Goal: Information Seeking & Learning: Learn about a topic

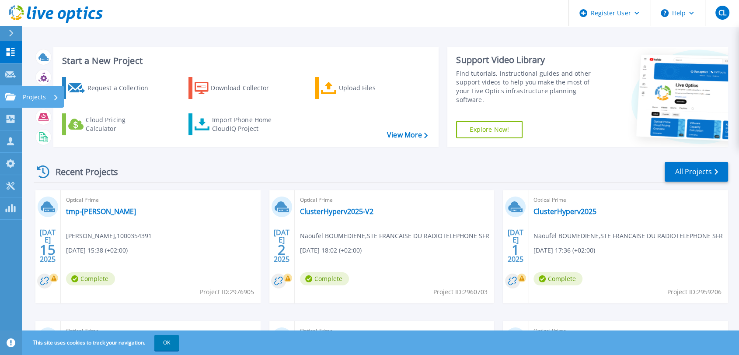
click at [12, 96] on icon at bounding box center [10, 96] width 10 height 7
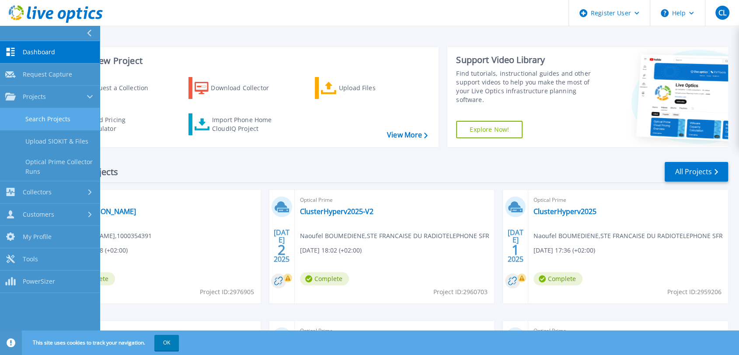
click at [54, 121] on link "Search Projects" at bounding box center [50, 119] width 100 height 22
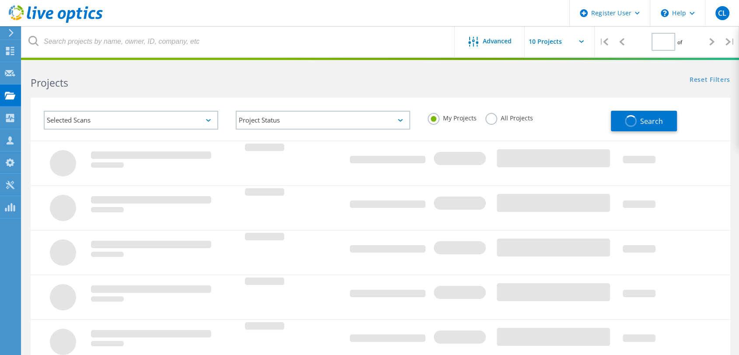
type input "1"
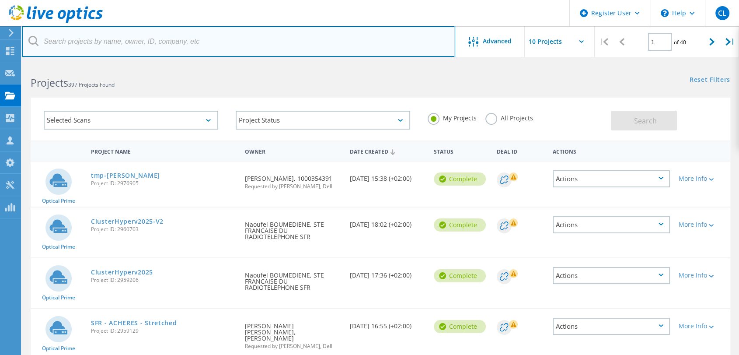
click at [160, 42] on input "text" at bounding box center [238, 41] width 433 height 31
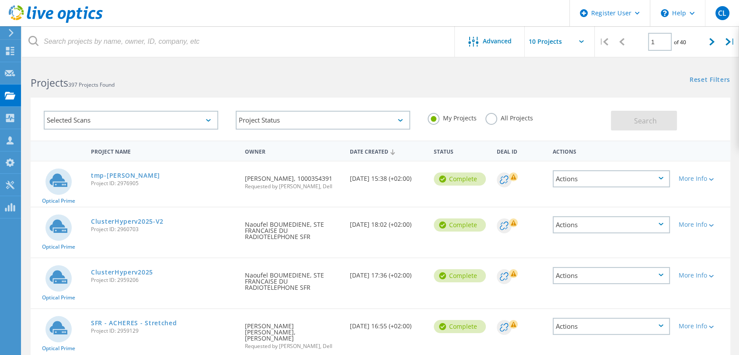
click at [257, 92] on div "Selected Scans Project Status In Progress Complete Published Anonymous Archived…" at bounding box center [380, 114] width 717 height 54
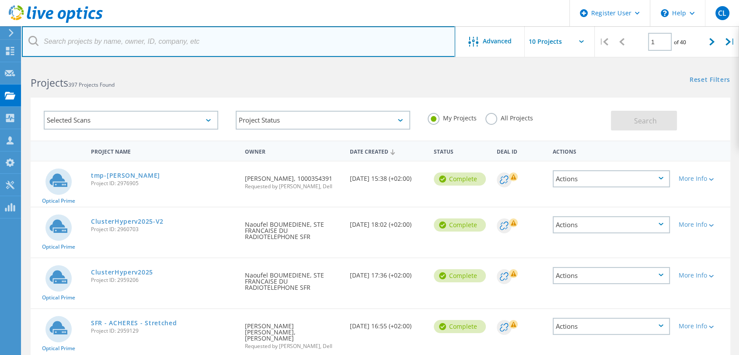
click at [177, 48] on input "text" at bounding box center [238, 41] width 433 height 31
type input "opco"
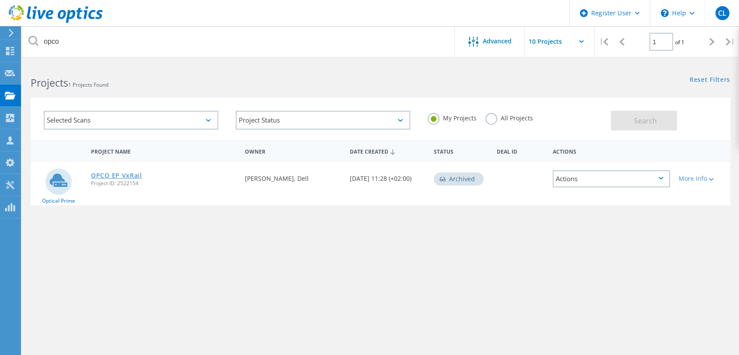
click at [120, 174] on link "OPCO EP VxRail" at bounding box center [116, 175] width 51 height 6
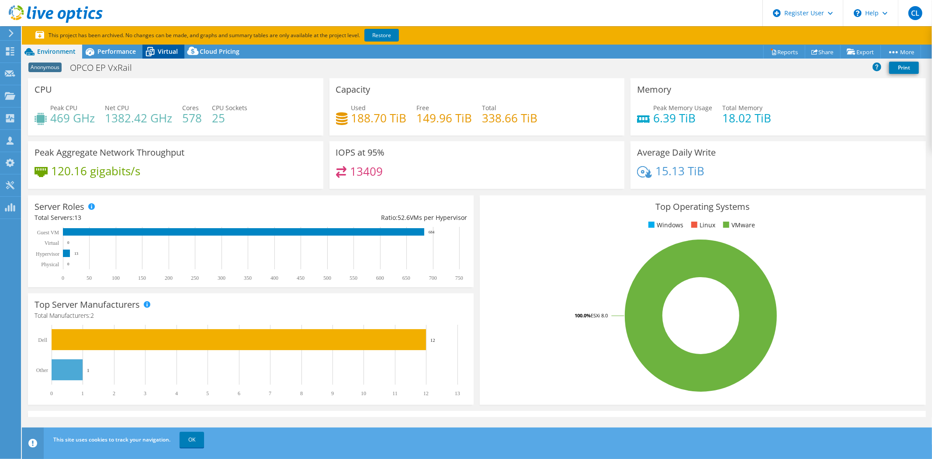
click at [173, 54] on span "Virtual" at bounding box center [168, 51] width 20 height 8
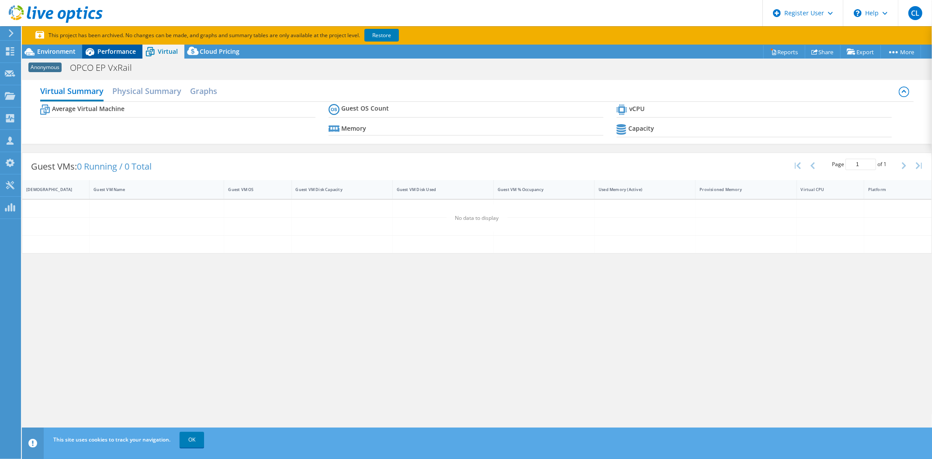
click at [103, 49] on span "Performance" at bounding box center [116, 51] width 38 height 8
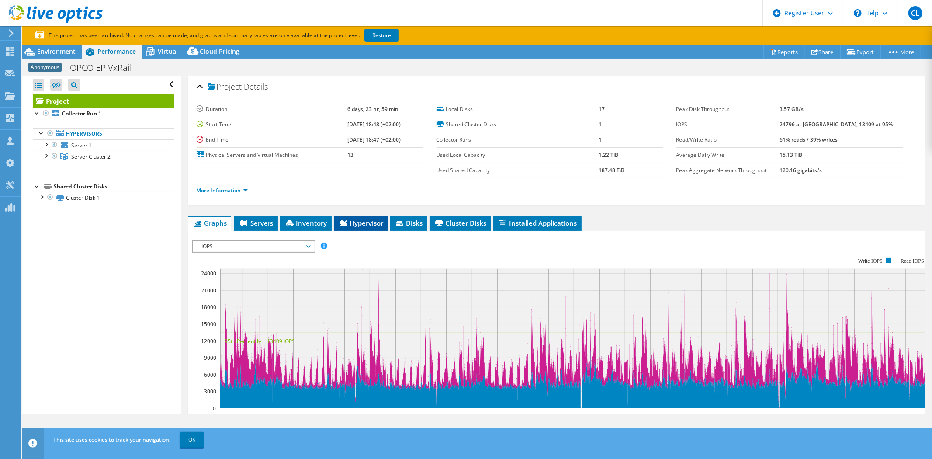
click at [368, 221] on span "Hypervisor" at bounding box center [360, 223] width 45 height 9
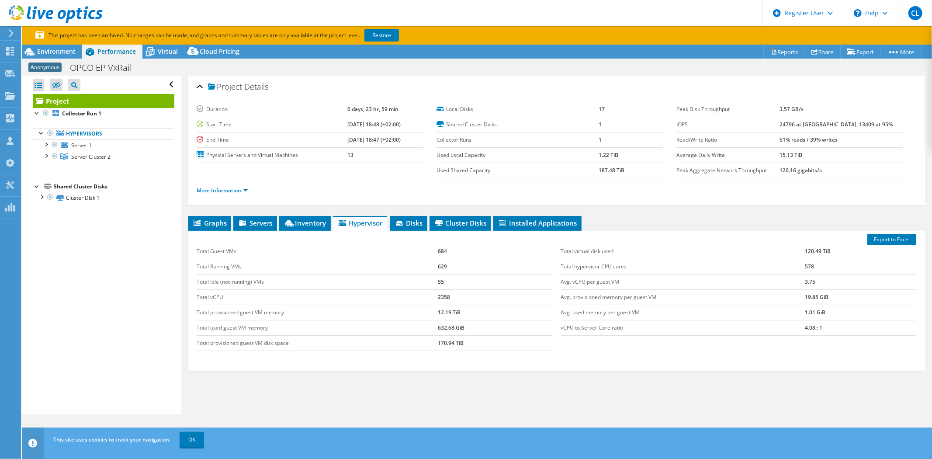
click at [525, 354] on div "Graphs Servers Inventory Hypervisor Disks Cluster Disks Installed Applications …" at bounding box center [556, 325] width 737 height 219
click at [570, 354] on div "Graphs Servers Inventory Hypervisor Disks Cluster Disks Installed Applications …" at bounding box center [556, 325] width 737 height 219
click at [571, 354] on div "Graphs Servers Inventory Hypervisor Disks Cluster Disks Installed Applications …" at bounding box center [556, 325] width 737 height 219
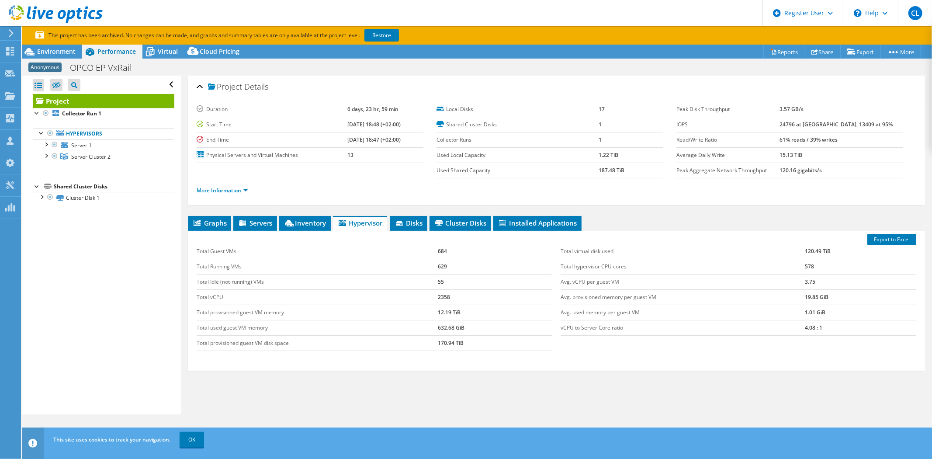
click at [549, 354] on div "Graphs Servers Inventory Hypervisor Disks Cluster Disks Installed Applications …" at bounding box center [556, 325] width 737 height 219
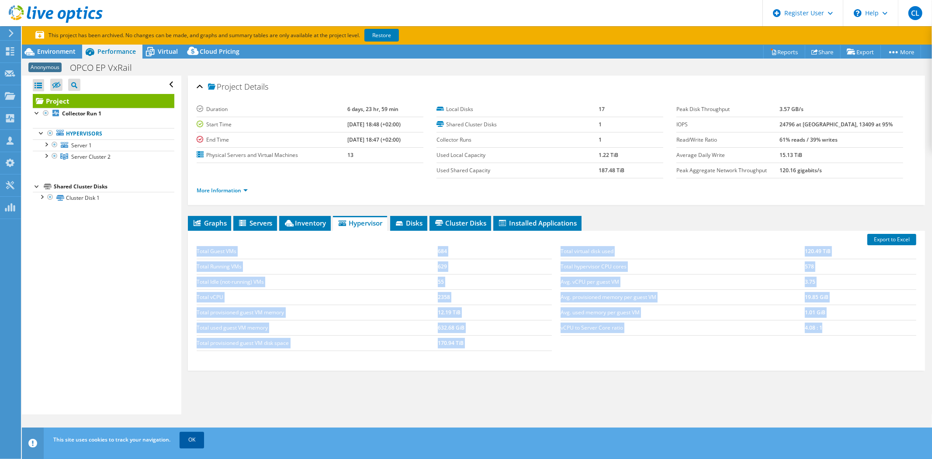
click at [192, 354] on link "OK" at bounding box center [192, 440] width 24 height 16
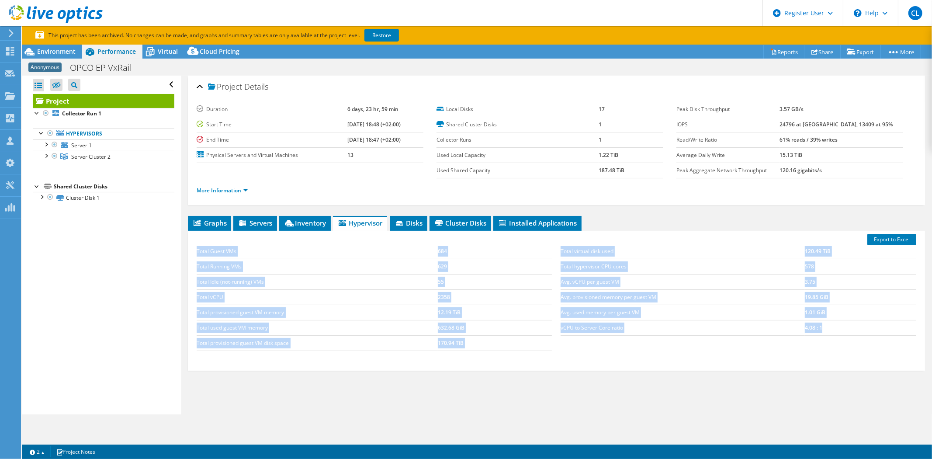
click at [560, 354] on div "Graphs Servers Inventory Hypervisor Disks Cluster Disks Installed Applications …" at bounding box center [556, 325] width 737 height 219
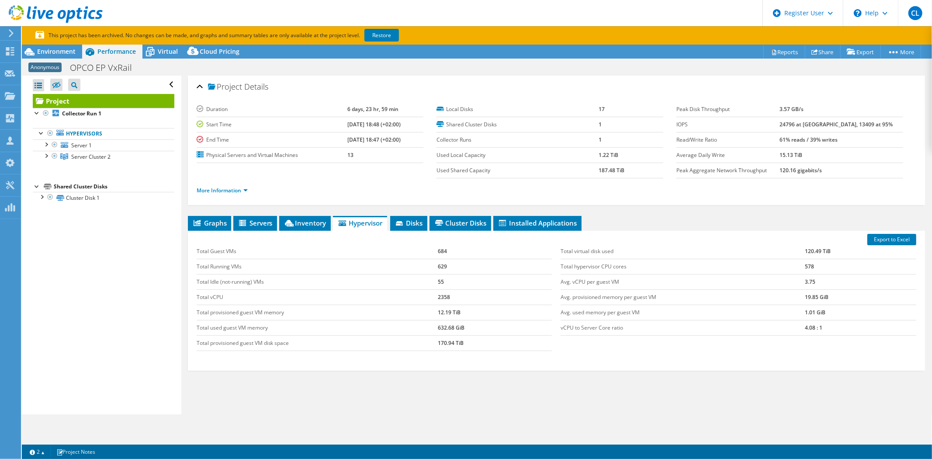
click at [560, 354] on div "Graphs Servers Inventory Hypervisor Disks Cluster Disks Installed Applications …" at bounding box center [556, 325] width 737 height 219
click at [97, 155] on span "Server Cluster 2" at bounding box center [90, 156] width 39 height 7
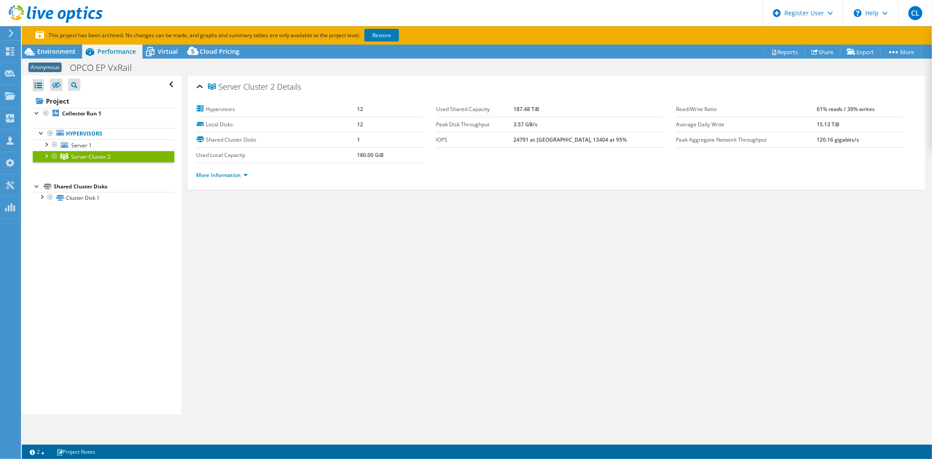
drag, startPoint x: 565, startPoint y: 108, endPoint x: 500, endPoint y: 110, distance: 65.2
click at [500, 110] on tr "Used Shared Capacity 187.48 TiB" at bounding box center [550, 109] width 227 height 15
drag, startPoint x: 404, startPoint y: 257, endPoint x: 315, endPoint y: 215, distance: 98.4
click at [404, 254] on div "Server Cluster 2 Details Hypervisors 12 Local Disks 12 Shared Cluster Disks 1 U…" at bounding box center [556, 245] width 751 height 339
click at [77, 114] on b "Collector Run 1" at bounding box center [81, 113] width 39 height 7
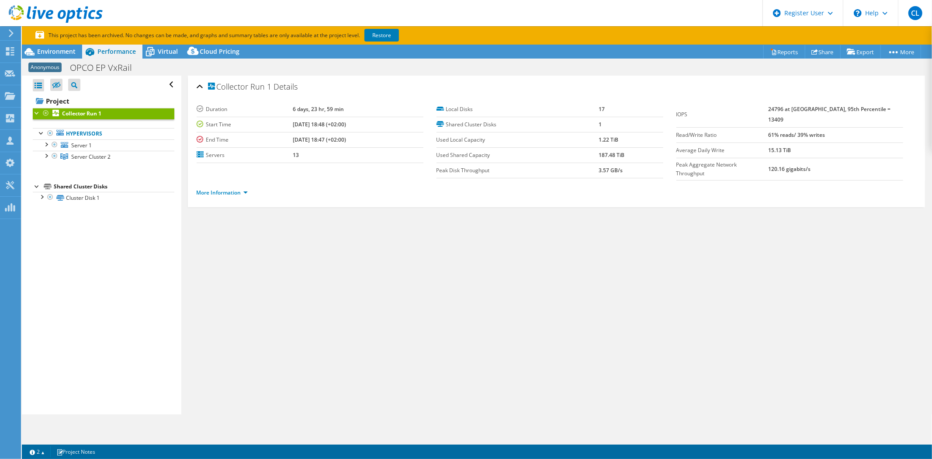
click at [434, 310] on div "Collector Run 1 Details Duration 6 days, 23 hr, 59 min Start Time 05/17/2024, 1…" at bounding box center [556, 245] width 751 height 339
click at [421, 272] on div "Collector Run 1 Details Duration 6 days, 23 hr, 59 min Start Time 05/17/2024, 1…" at bounding box center [556, 245] width 751 height 339
click at [85, 159] on span "Server Cluster 2" at bounding box center [90, 156] width 39 height 7
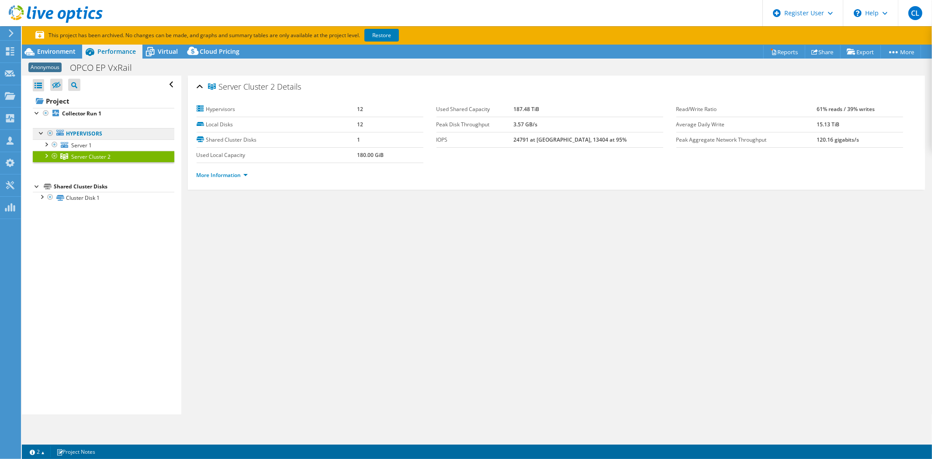
click at [82, 134] on link "Hypervisors" at bounding box center [104, 133] width 142 height 11
click at [635, 281] on div "Server Cluster 2 Details Hypervisors 12 Local Disks 12 Shared Cluster Disks 1 U…" at bounding box center [556, 245] width 751 height 339
drag, startPoint x: 454, startPoint y: 279, endPoint x: 401, endPoint y: 211, distance: 86.0
click at [449, 264] on div "Server Cluster 2 Details Hypervisors 12 Local Disks 12 Shared Cluster Disks 1 U…" at bounding box center [556, 245] width 751 height 339
click at [554, 254] on div "Server Cluster 2 Details Hypervisors 12 Local Disks 12 Shared Cluster Disks 1 U…" at bounding box center [556, 245] width 751 height 339
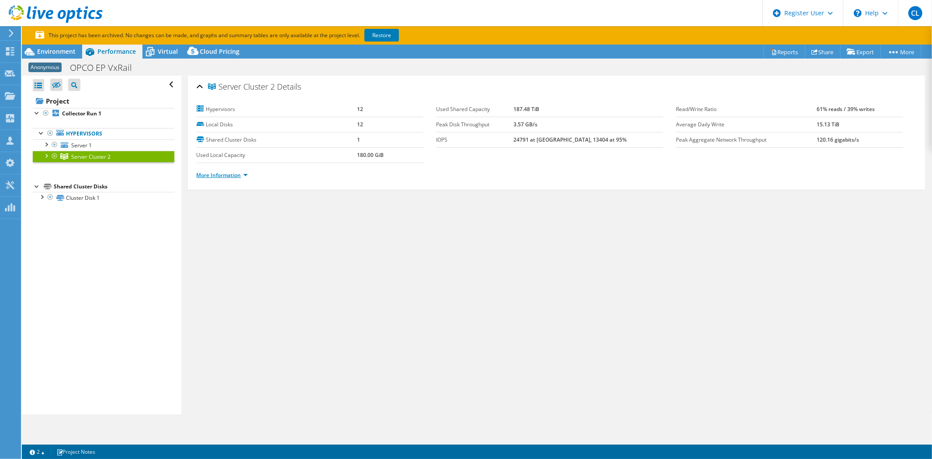
click at [219, 174] on link "More Information" at bounding box center [222, 174] width 51 height 7
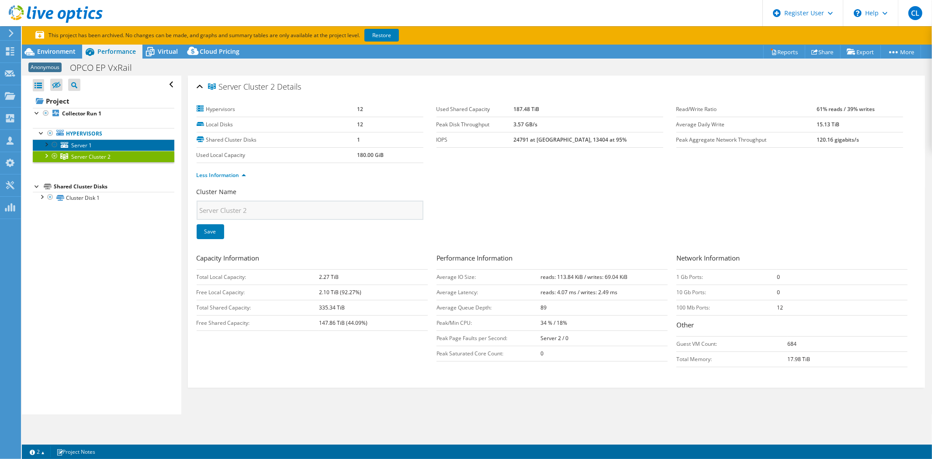
click at [81, 145] on span "Server 1" at bounding box center [81, 145] width 21 height 7
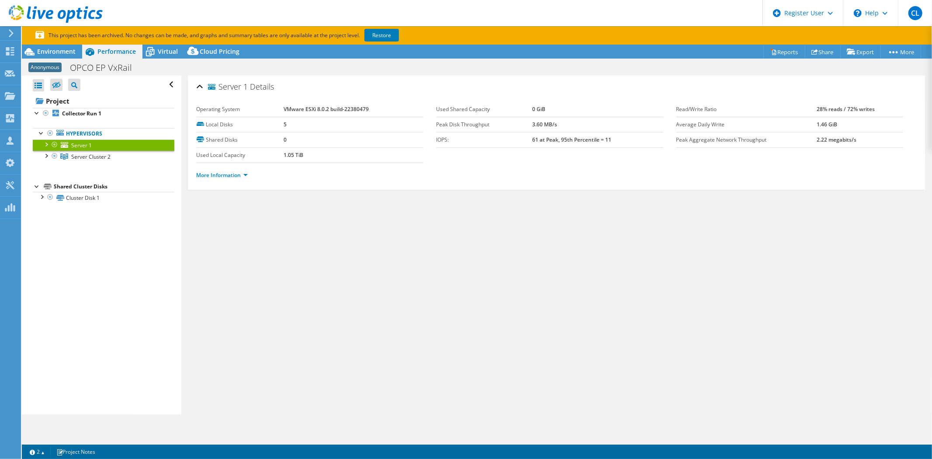
click at [42, 143] on div at bounding box center [46, 143] width 9 height 9
click at [46, 142] on div at bounding box center [46, 143] width 9 height 9
click at [82, 154] on span "Server Cluster 2" at bounding box center [90, 156] width 39 height 7
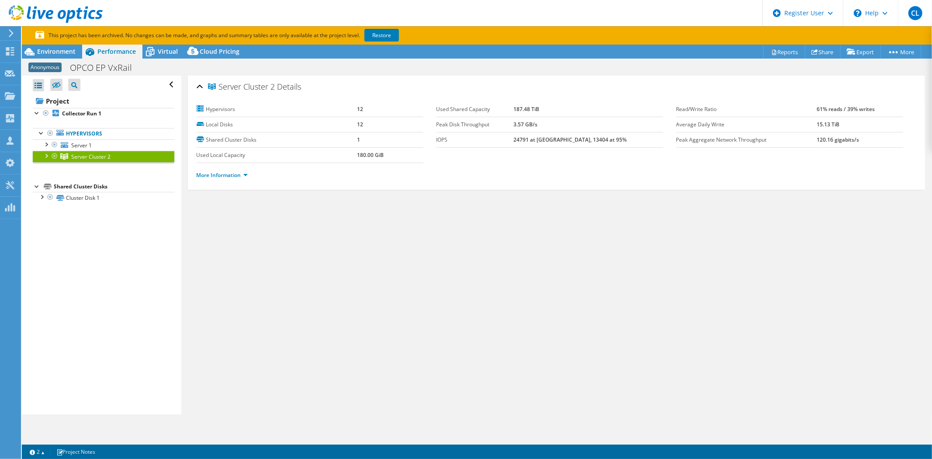
click at [46, 155] on div at bounding box center [46, 155] width 9 height 9
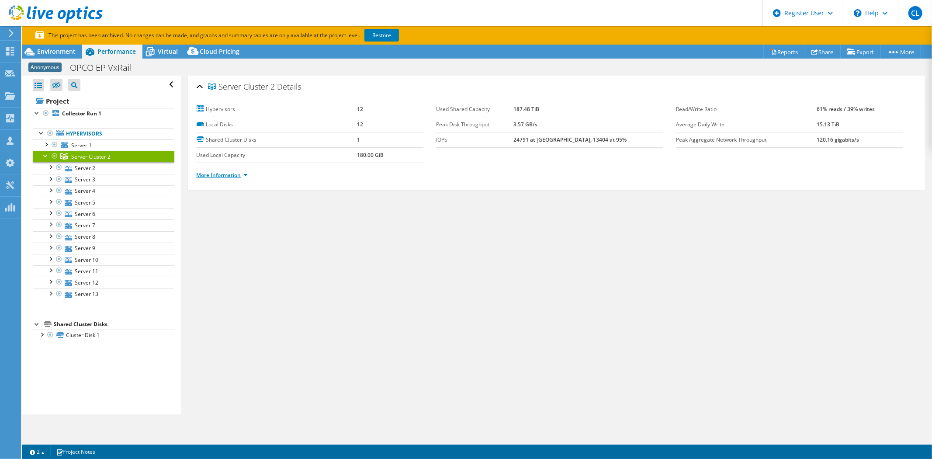
click at [228, 175] on link "More Information" at bounding box center [222, 174] width 51 height 7
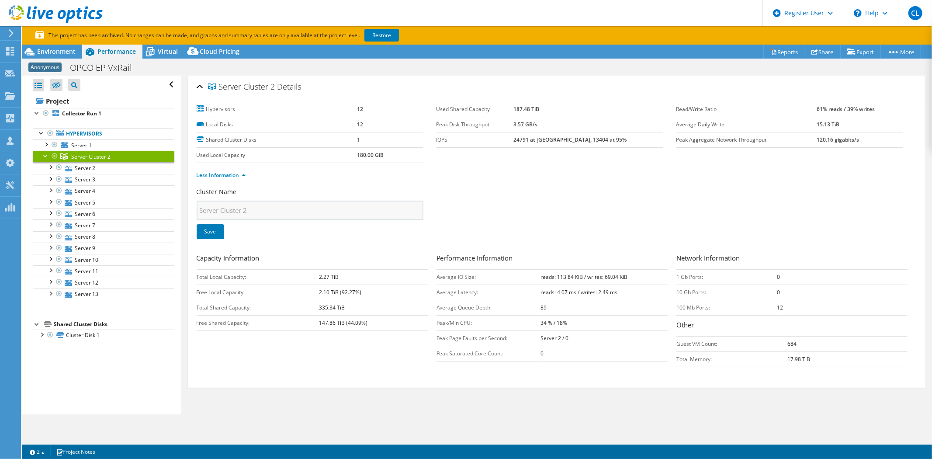
drag, startPoint x: 317, startPoint y: 305, endPoint x: 376, endPoint y: 318, distance: 60.9
click at [376, 318] on tbody "Total Local Capacity: 2.27 TiB Free Local Capacity: 2.10 TiB (92.27%) Total Sha…" at bounding box center [312, 299] width 231 height 61
drag, startPoint x: 560, startPoint y: 387, endPoint x: 581, endPoint y: 381, distance: 21.7
click at [560, 354] on div "Server Cluster 2 Details Hypervisors 12 Local Disks 12 Shared Cluster Disks 1 U…" at bounding box center [556, 245] width 751 height 339
drag, startPoint x: 324, startPoint y: 325, endPoint x: 363, endPoint y: 327, distance: 39.8
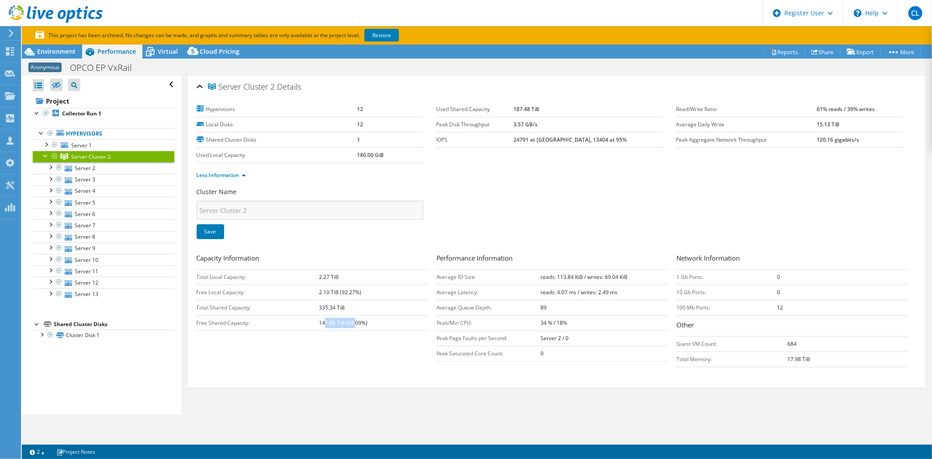
click at [363, 327] on td "147.86 TiB (44.09%)" at bounding box center [373, 322] width 109 height 15
click at [362, 354] on div "Capacity Information Total Local Capacity: 2.27 TiB Free Local Capacity: 2.10 T…" at bounding box center [557, 312] width 720 height 118
click at [389, 35] on link "Restore" at bounding box center [382, 35] width 35 height 13
click at [530, 181] on div "Less Information" at bounding box center [557, 175] width 720 height 24
click at [518, 181] on div "Less Information" at bounding box center [557, 175] width 720 height 24
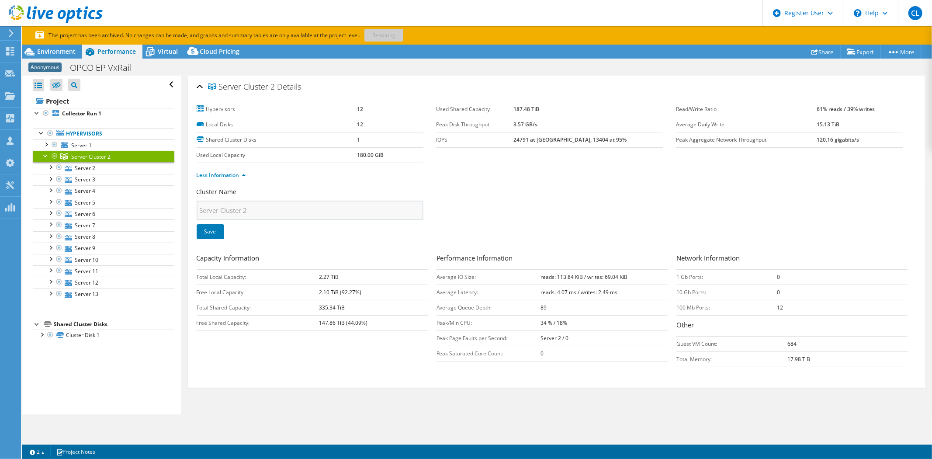
click at [518, 181] on div "Less Information" at bounding box center [557, 175] width 720 height 24
click at [565, 182] on div "Less Information" at bounding box center [557, 175] width 720 height 24
click at [584, 194] on div "Cluster Name Server Cluster 2 Save" at bounding box center [557, 219] width 720 height 63
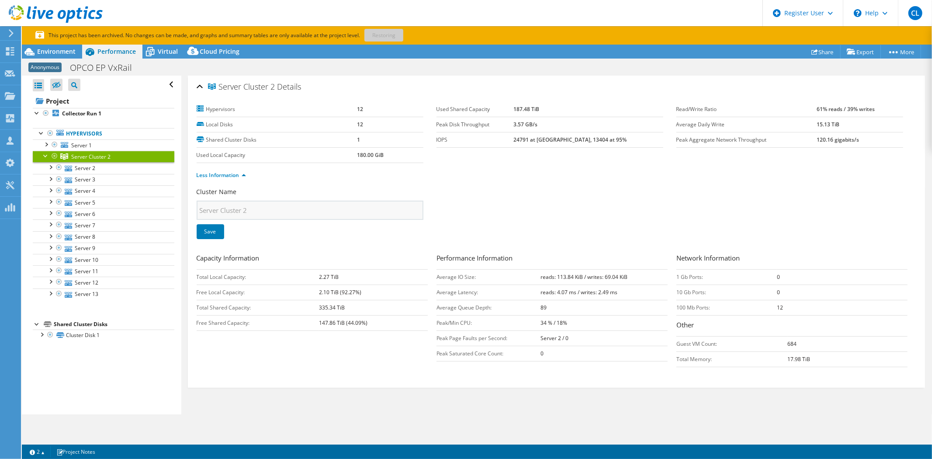
click at [540, 180] on div "Less Information" at bounding box center [557, 175] width 720 height 24
click at [629, 168] on ul "Less Information" at bounding box center [557, 174] width 720 height 12
drag, startPoint x: 541, startPoint y: 195, endPoint x: 299, endPoint y: 77, distance: 269.4
click at [542, 195] on div "Cluster Name Server Cluster 2 Save" at bounding box center [557, 219] width 720 height 63
click at [591, 184] on div "Less Information" at bounding box center [557, 175] width 720 height 24
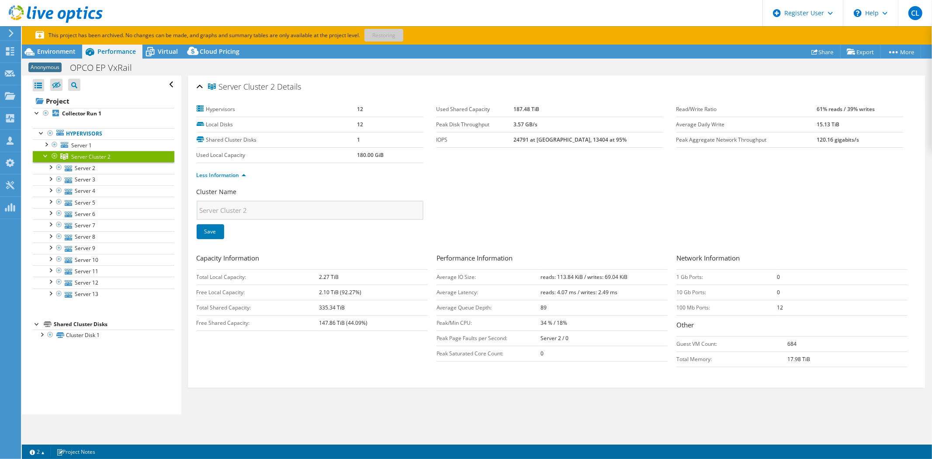
drag, startPoint x: 553, startPoint y: 158, endPoint x: 564, endPoint y: 175, distance: 20.7
click at [553, 159] on section "Hypervisors 12 Local Disks 12 Shared Cluster Disks 1 Used Local Capacity 180.00…" at bounding box center [437, 132] width 480 height 61
click at [563, 172] on ul "Less Information" at bounding box center [557, 174] width 720 height 12
drag, startPoint x: 563, startPoint y: 172, endPoint x: 527, endPoint y: 196, distance: 42.9
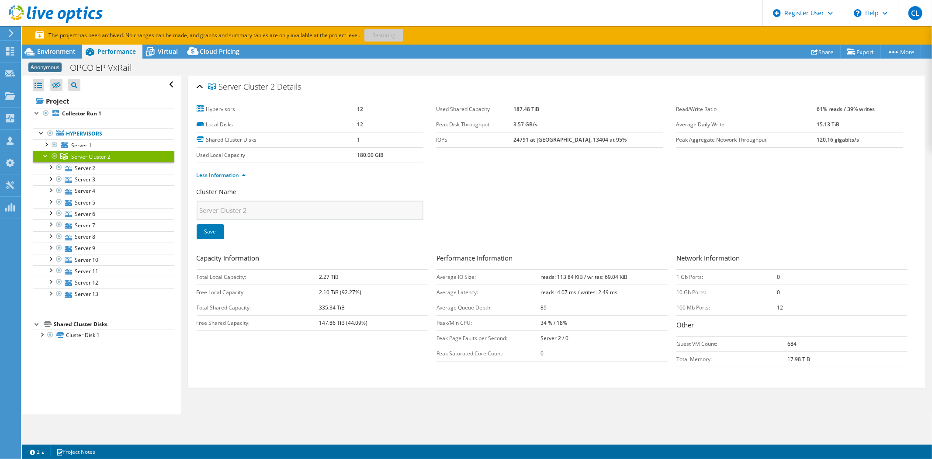
click at [538, 204] on div "Cluster Name Server Cluster 2 Save" at bounding box center [557, 219] width 720 height 63
click at [528, 194] on div "Cluster Name Server Cluster 2 Save" at bounding box center [557, 219] width 720 height 63
drag, startPoint x: 535, startPoint y: 193, endPoint x: 376, endPoint y: 149, distance: 165.1
click at [536, 194] on div "Cluster Name Server Cluster 2 Save" at bounding box center [557, 219] width 720 height 63
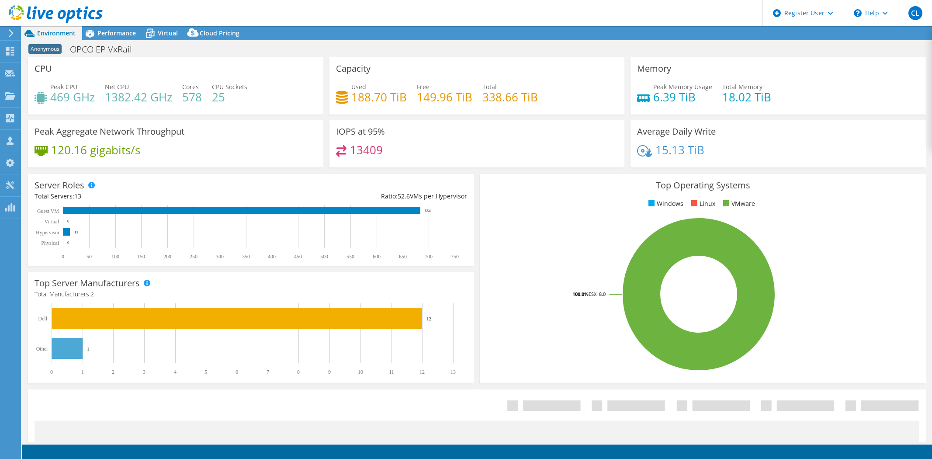
select select "USD"
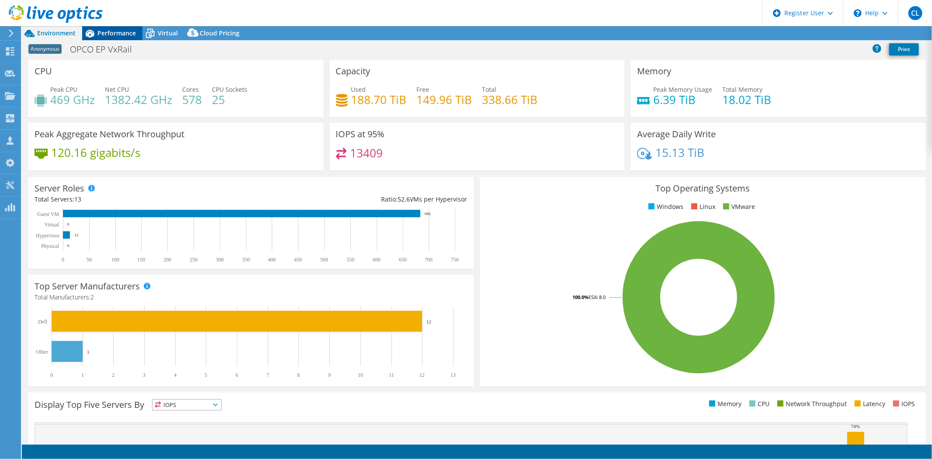
click at [120, 33] on span "Performance" at bounding box center [116, 33] width 38 height 8
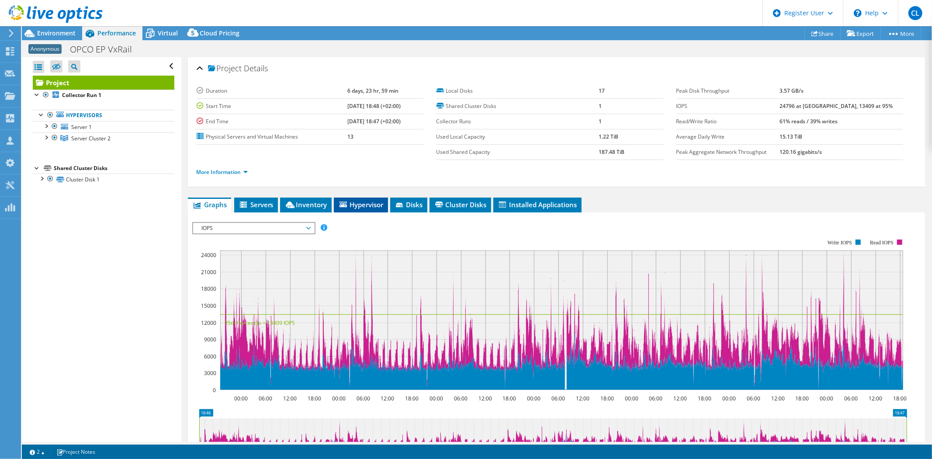
click at [366, 205] on span "Hypervisor" at bounding box center [360, 204] width 45 height 9
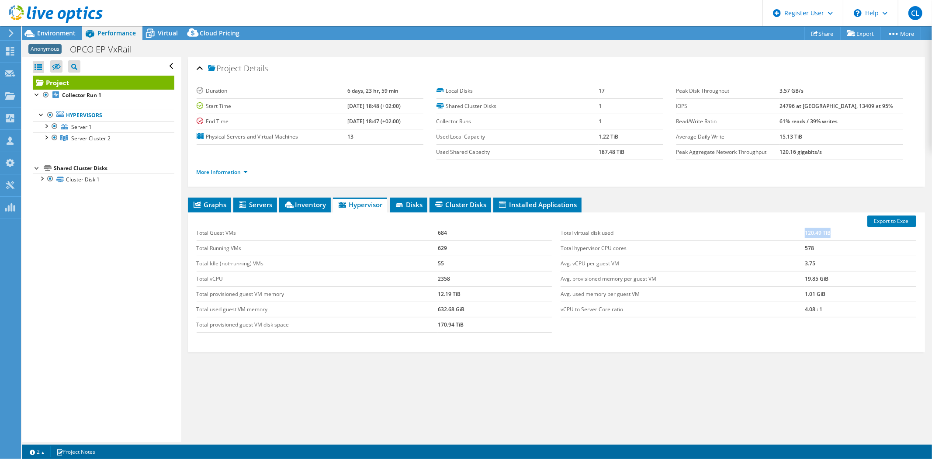
drag, startPoint x: 787, startPoint y: 237, endPoint x: 844, endPoint y: 237, distance: 56.4
click at [844, 237] on tr "Total virtual disk used 120.49 TiB" at bounding box center [739, 233] width 356 height 15
click at [160, 31] on span "Virtual" at bounding box center [168, 33] width 20 height 8
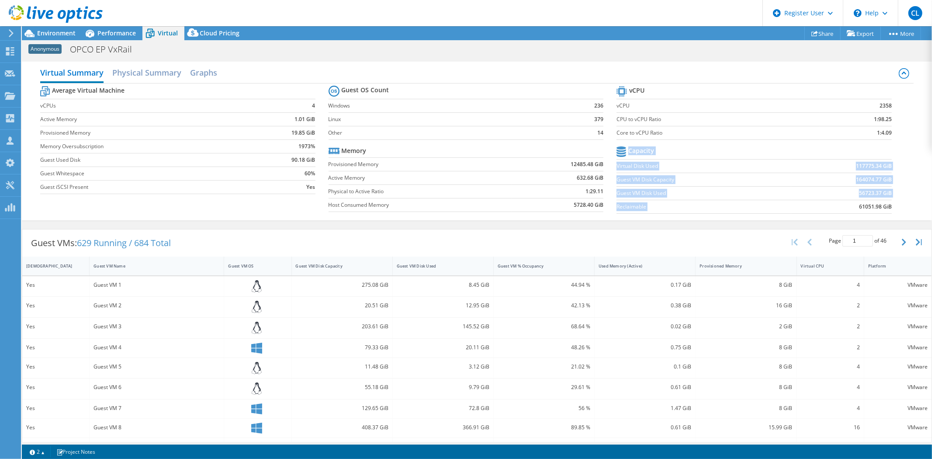
drag, startPoint x: 849, startPoint y: 211, endPoint x: 888, endPoint y: 205, distance: 39.3
click at [888, 205] on section "vCPU vCPU 2358 CPU to vCPU Ratio 1:98.25 Core to vCPU Ratio 1:4.09 Capacity Vir…" at bounding box center [761, 151] width 289 height 134
drag, startPoint x: 829, startPoint y: 224, endPoint x: 844, endPoint y: 216, distance: 16.2
click at [828, 224] on div "Virtual Summary Physical Summary Graphs Average Virtual Machine vCPUs 4 Active …" at bounding box center [477, 140] width 911 height 167
drag, startPoint x: 850, startPoint y: 193, endPoint x: 895, endPoint y: 191, distance: 45.1
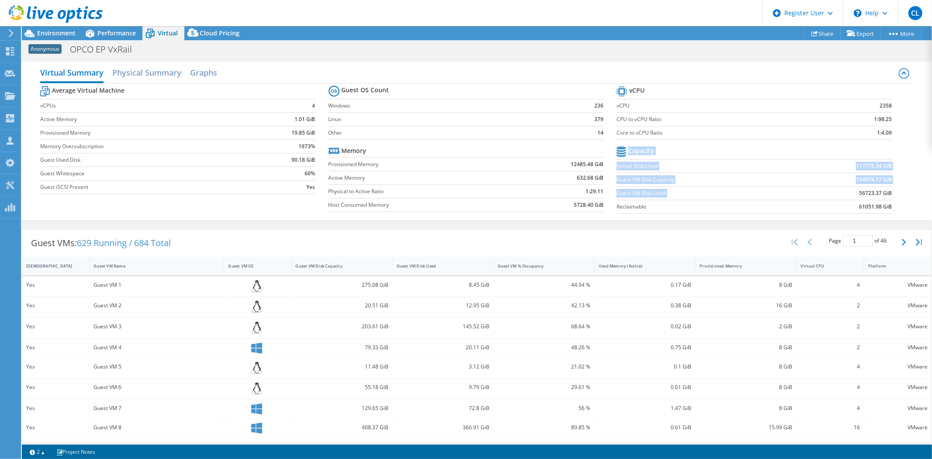
click at [895, 191] on section "vCPU vCPU 2358 CPU to vCPU Ratio 1:98.25 Core to vCPU Ratio 1:4.09 Capacity Vir…" at bounding box center [761, 151] width 289 height 134
click at [763, 213] on td "Reclaimable" at bounding box center [704, 207] width 174 height 14
click at [886, 191] on section "vCPU vCPU 2358 CPU to vCPU Ratio 1:98.25 Core to vCPU Ratio 1:4.09 Capacity Vir…" at bounding box center [761, 151] width 289 height 134
click at [859, 195] on b "56723.37 GiB" at bounding box center [875, 193] width 33 height 9
drag, startPoint x: 842, startPoint y: 194, endPoint x: 887, endPoint y: 193, distance: 45.9
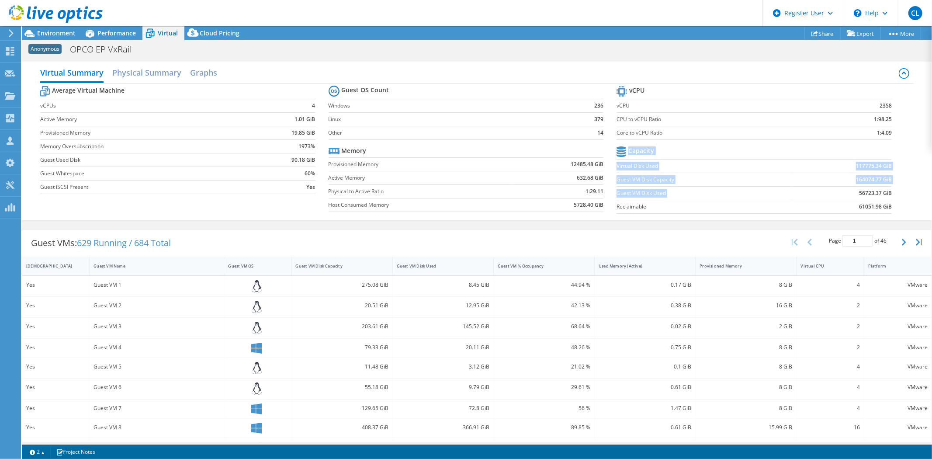
click at [887, 193] on section "vCPU vCPU 2358 CPU to vCPU Ratio 1:98.25 Core to vCPU Ratio 1:4.09 Capacity Vir…" at bounding box center [761, 151] width 289 height 134
drag, startPoint x: 803, startPoint y: 219, endPoint x: 787, endPoint y: 228, distance: 18.4
click at [803, 219] on div "Virtual Summary Physical Summary Graphs Average Virtual Machine vCPUs 4 Active …" at bounding box center [477, 141] width 911 height 159
click at [99, 30] on span "Performance" at bounding box center [116, 33] width 38 height 8
